Goal: Transaction & Acquisition: Purchase product/service

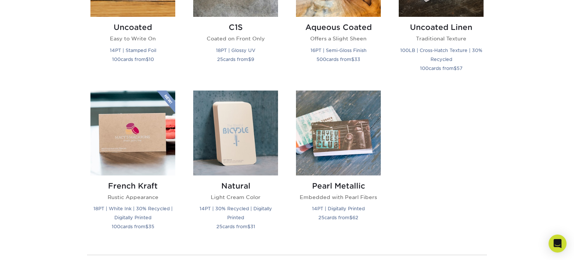
scroll to position [761, 0]
